Goal: Task Accomplishment & Management: Manage account settings

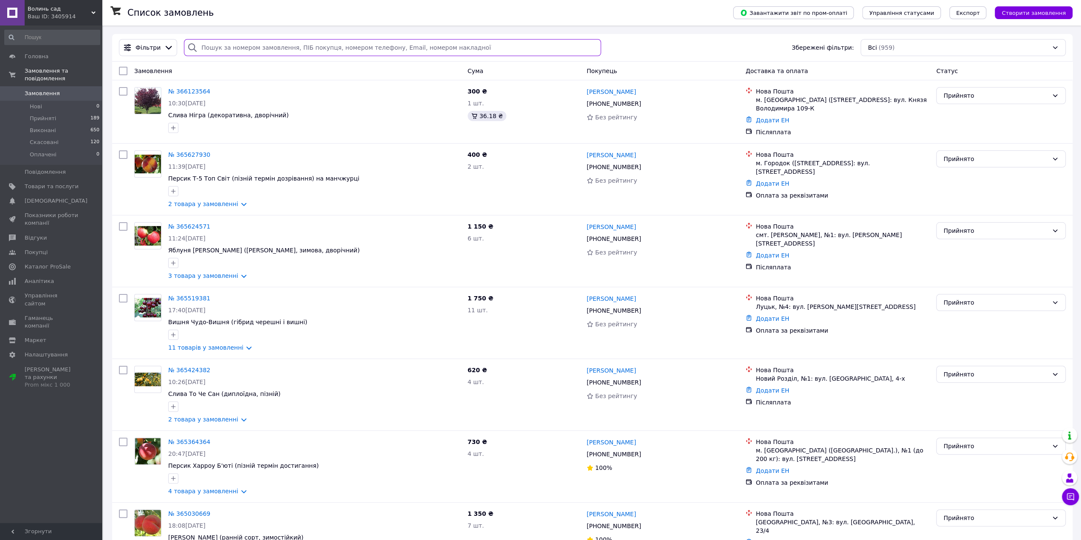
click at [320, 56] on input "search" at bounding box center [392, 47] width 417 height 17
paste input "[PHONE_NUMBER]"
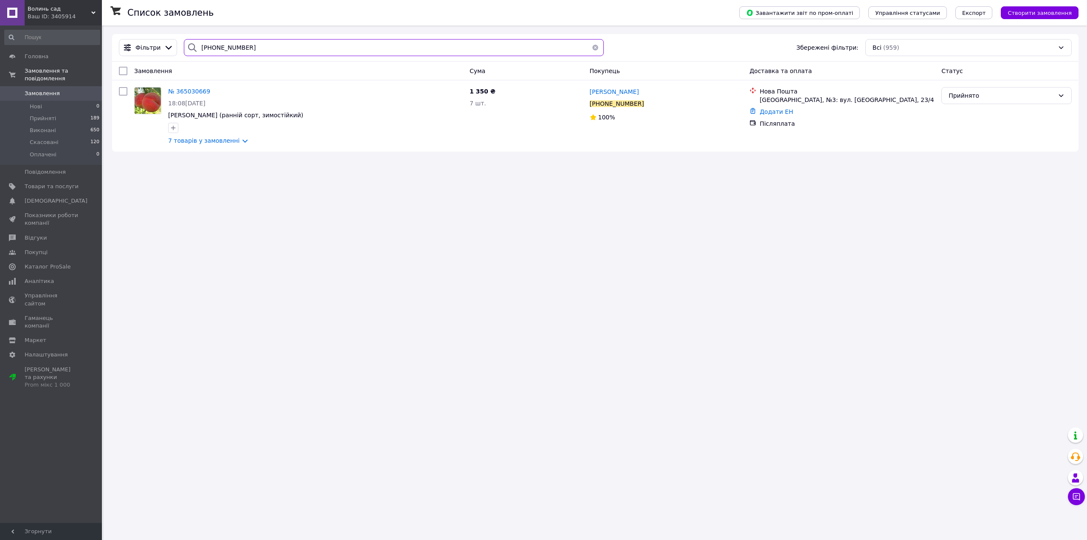
type input "[PHONE_NUMBER]"
click at [193, 89] on span "№ 365030669" at bounding box center [189, 91] width 42 height 7
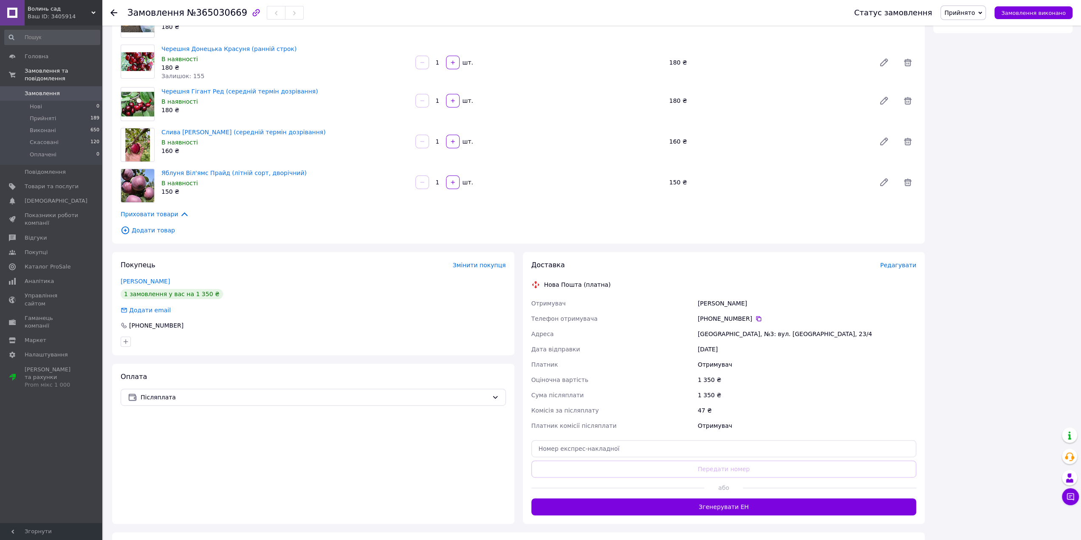
scroll to position [189, 0]
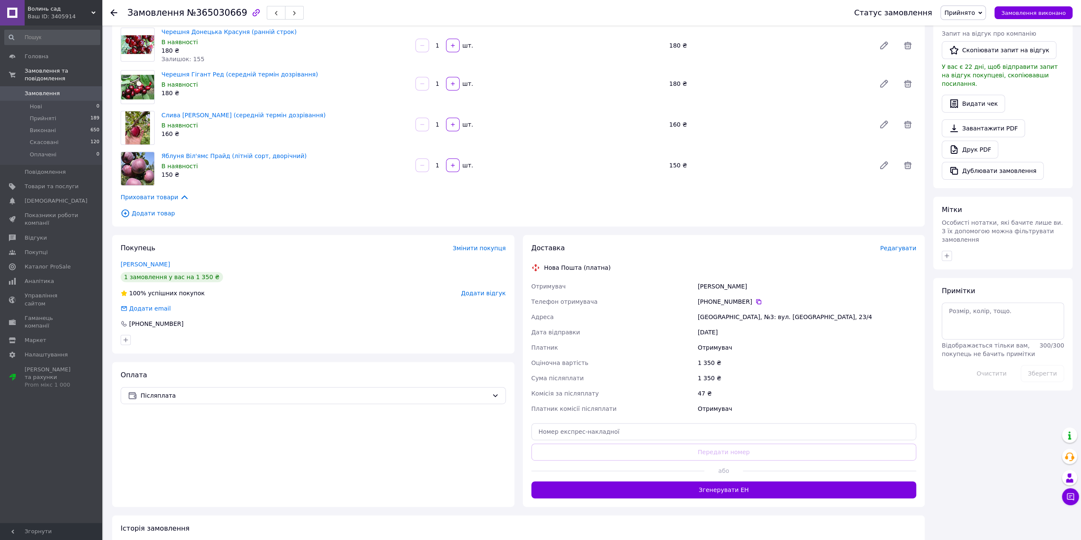
click at [53, 86] on link "Замовлення 0" at bounding box center [52, 93] width 104 height 14
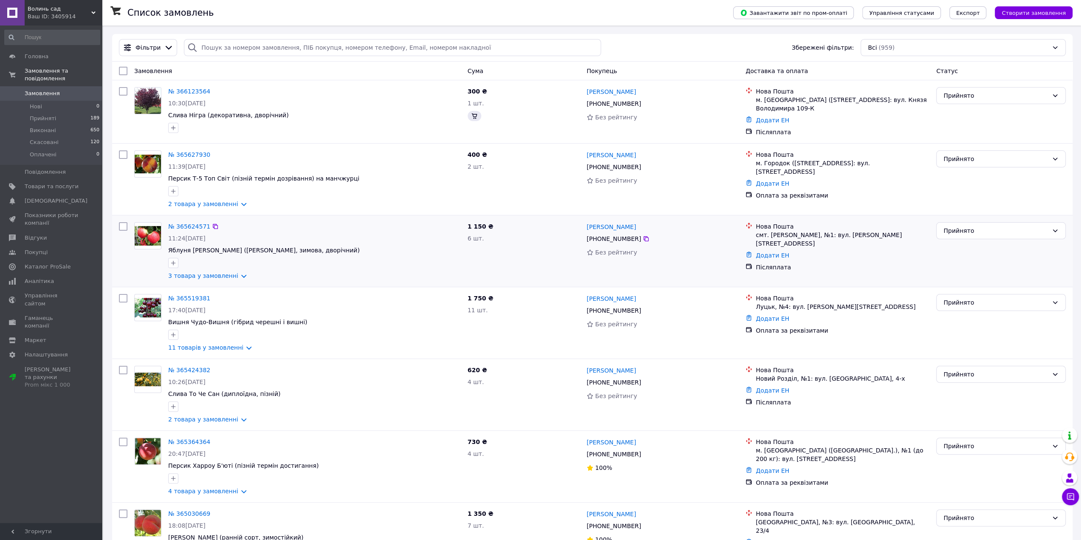
drag, startPoint x: 963, startPoint y: 218, endPoint x: 944, endPoint y: 219, distance: 19.1
click at [953, 219] on div "Прийнято" at bounding box center [1001, 251] width 136 height 65
click at [366, 54] on input "search" at bounding box center [392, 47] width 417 height 17
paste input "[PHONE_NUMBER]"
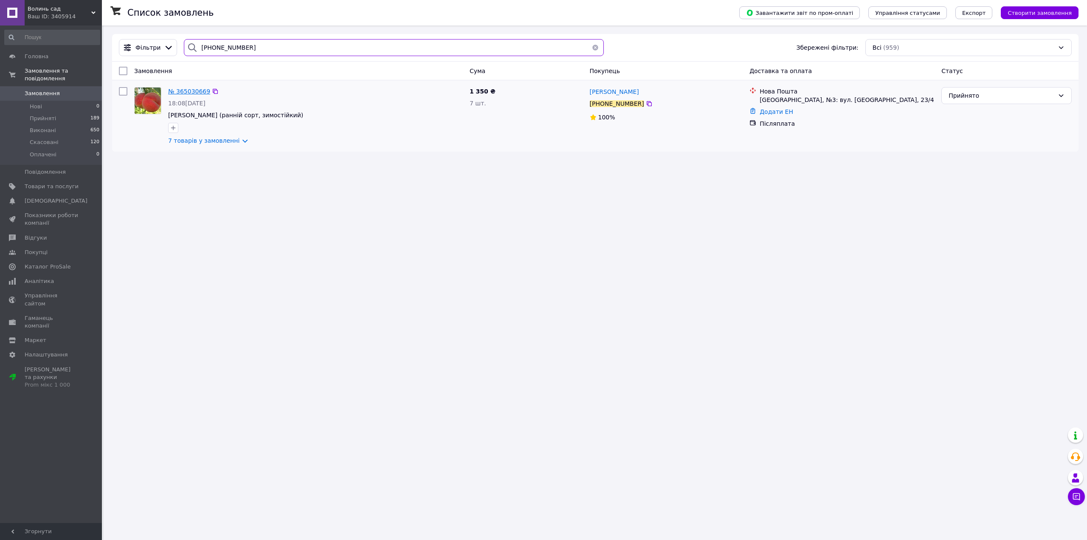
type input "[PHONE_NUMBER]"
click at [190, 89] on span "№ 365030669" at bounding box center [189, 91] width 42 height 7
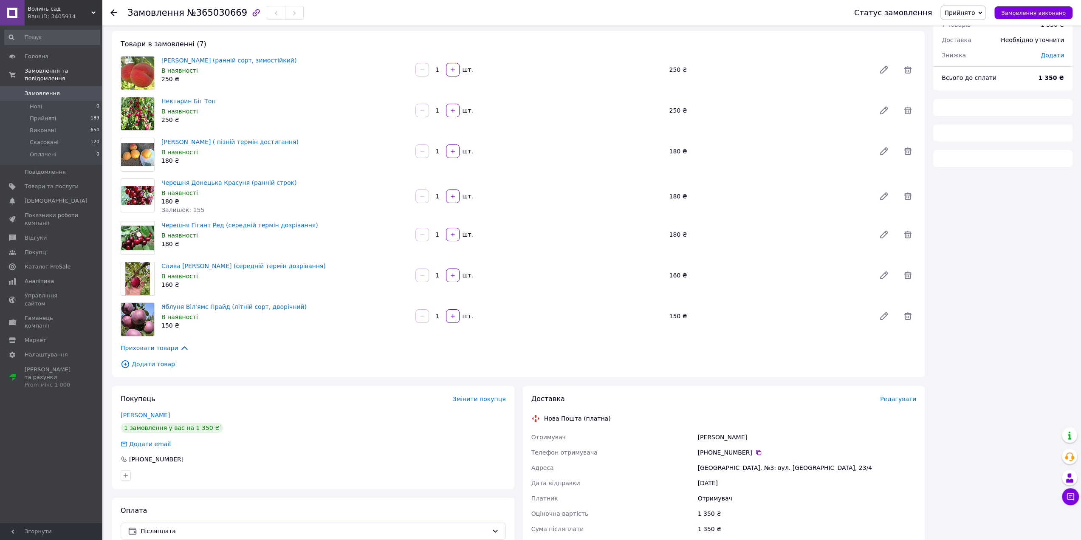
scroll to position [42, 0]
